Goal: Check status: Check status

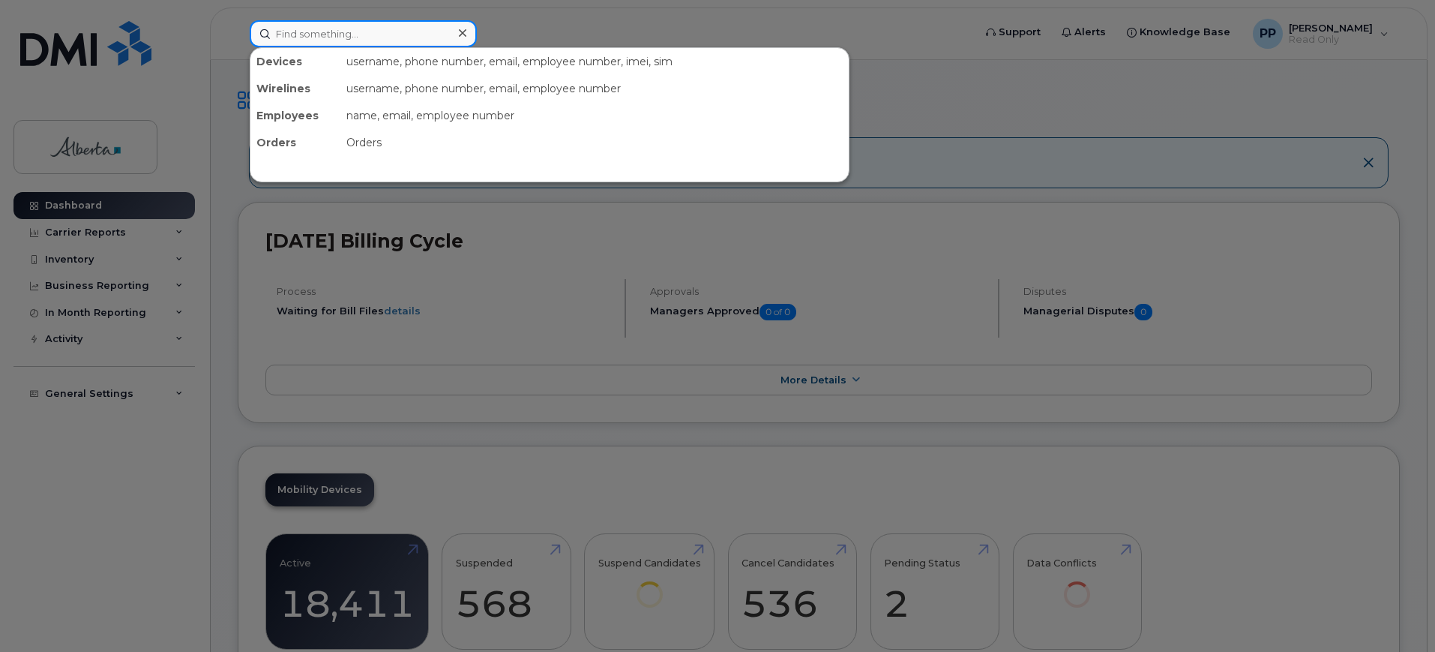
paste input "[PHONE_NUMBER]"
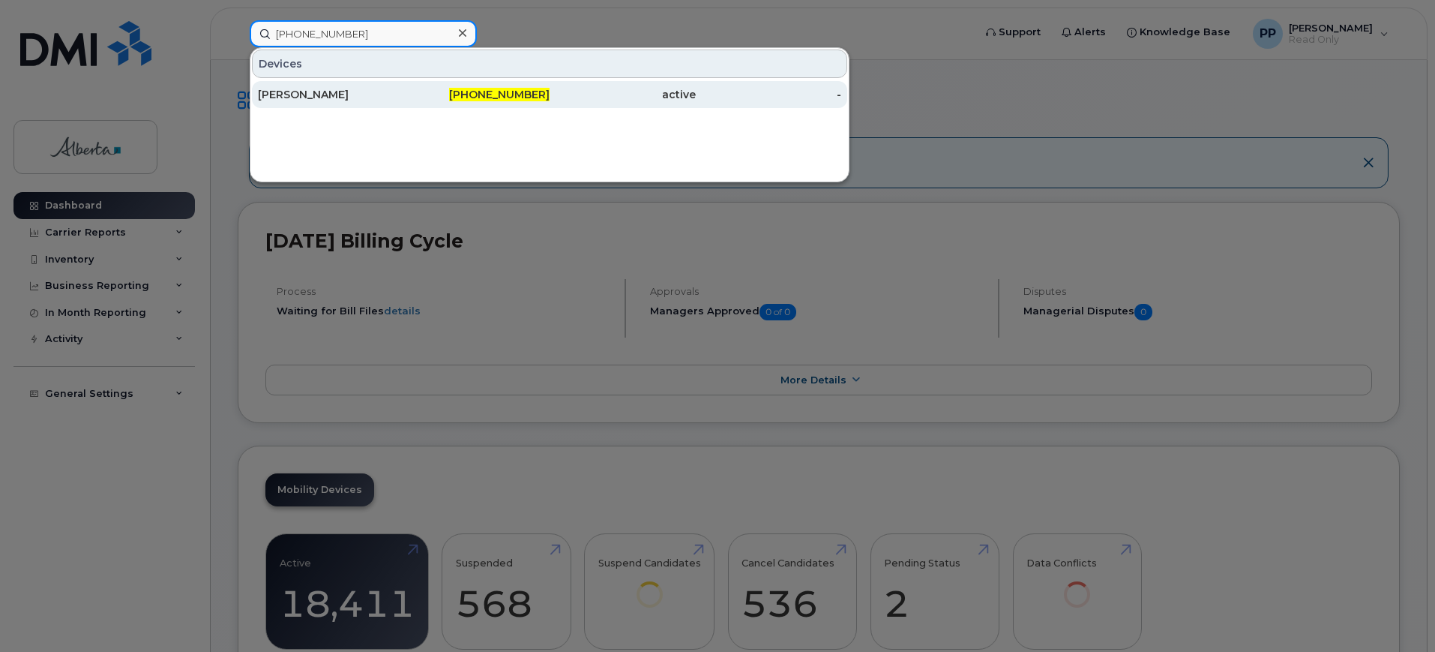
type input "[PHONE_NUMBER]"
click at [456, 86] on div "[PHONE_NUMBER]" at bounding box center [477, 94] width 146 height 27
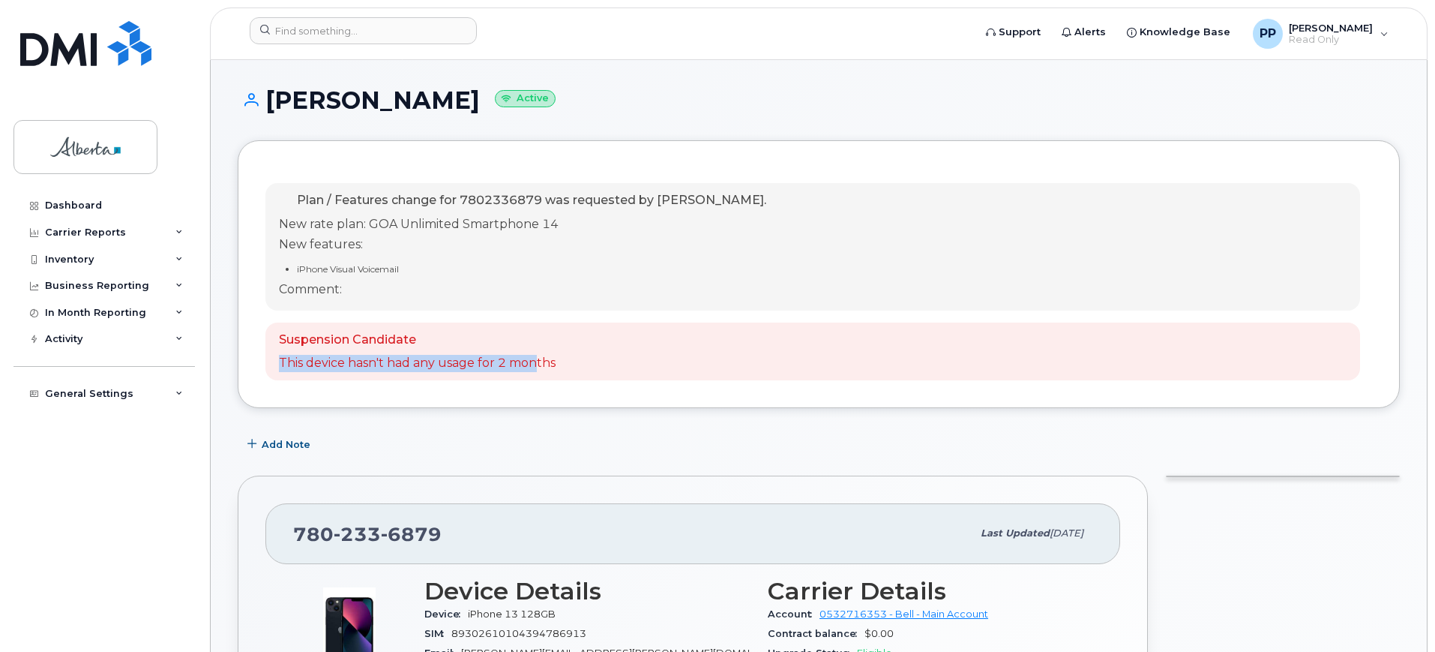
drag, startPoint x: 272, startPoint y: 355, endPoint x: 540, endPoint y: 374, distance: 268.3
click at [540, 374] on div "Suspension Candidate This device hasn't had any usage for 2 months" at bounding box center [812, 351] width 1095 height 58
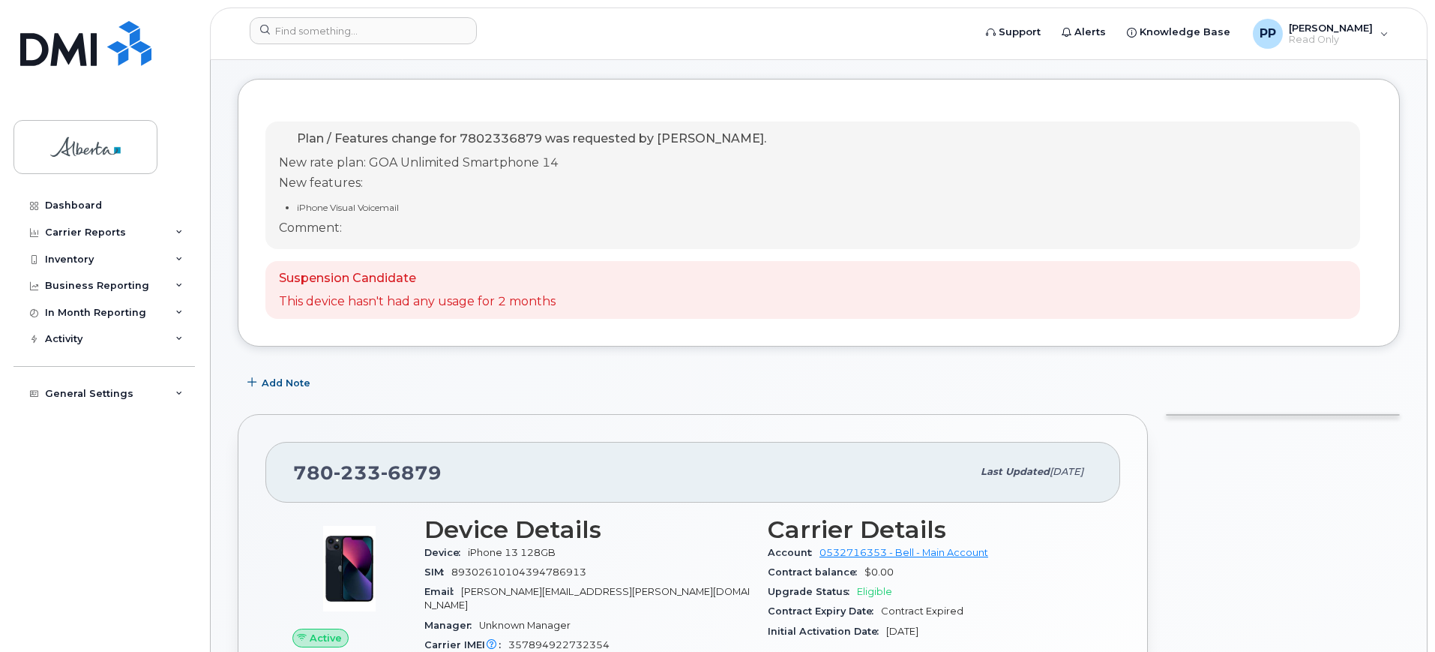
scroll to position [94, 0]
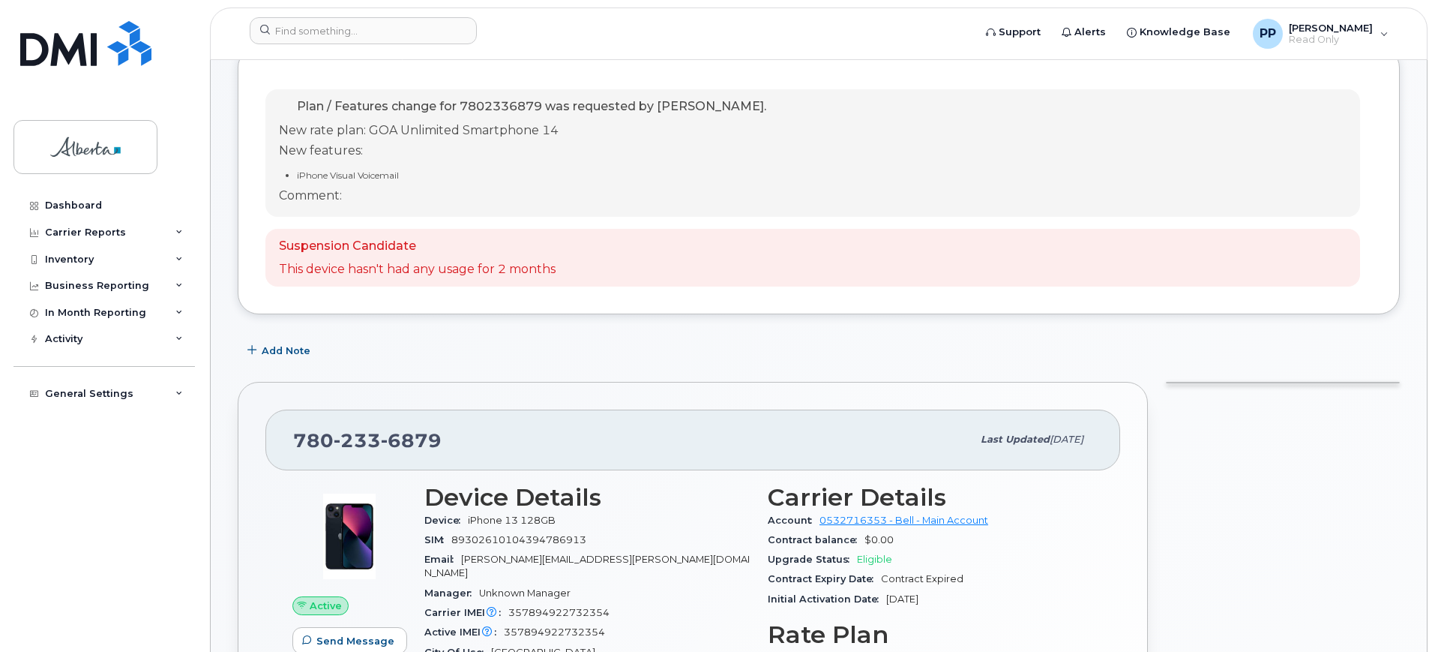
click at [406, 248] on p "Suspension Candidate" at bounding box center [417, 246] width 277 height 17
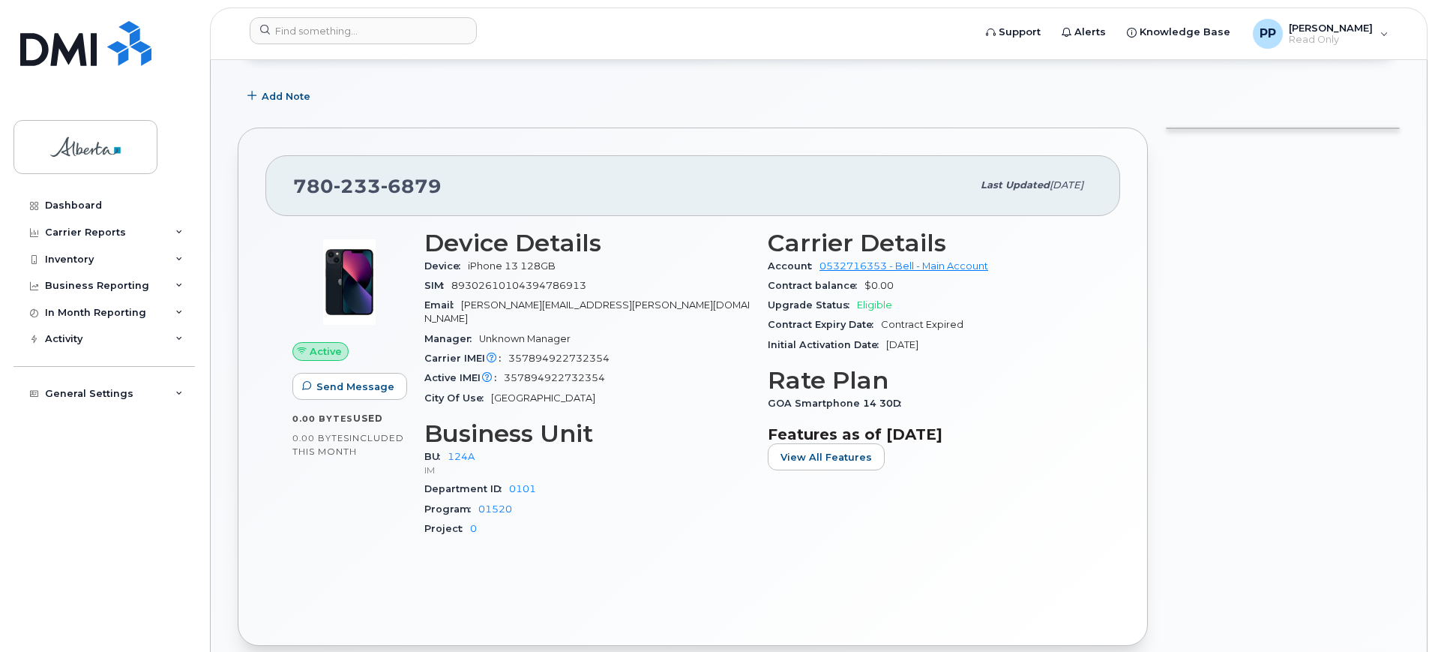
scroll to position [0, 0]
